Goal: Task Accomplishment & Management: Manage account settings

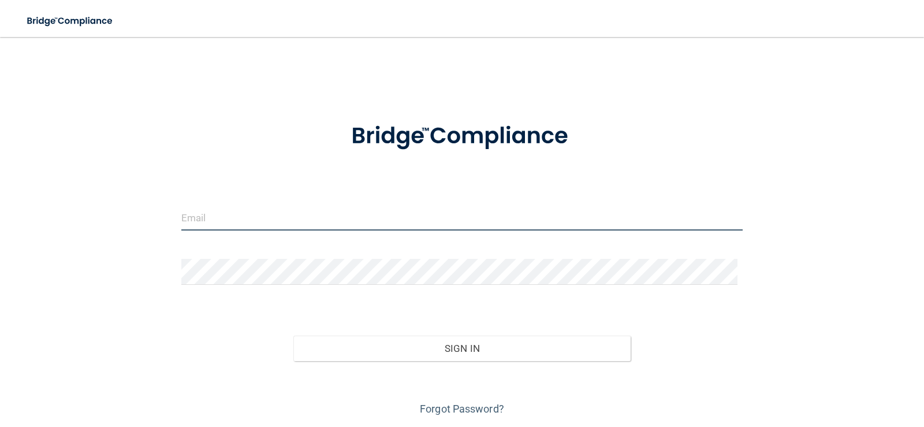
type input "[EMAIL_ADDRESS][DOMAIN_NAME]"
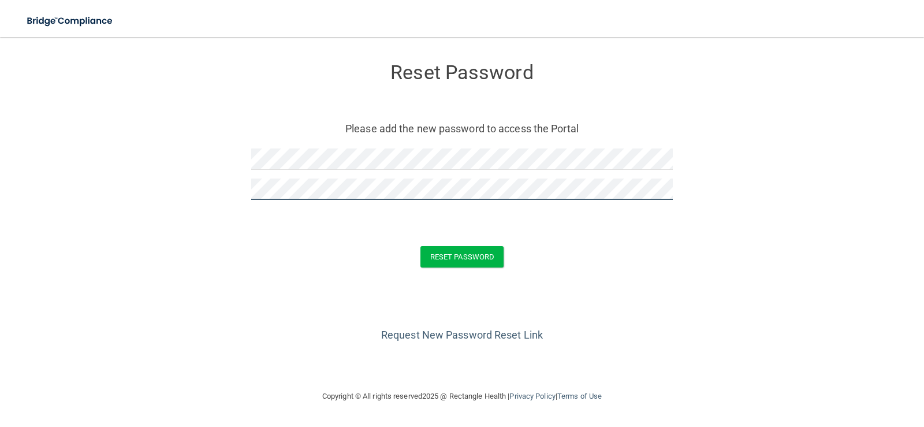
click at [421, 246] on button "Reset Password" at bounding box center [462, 256] width 83 height 21
